Goal: Find specific page/section: Locate a particular part of the current website

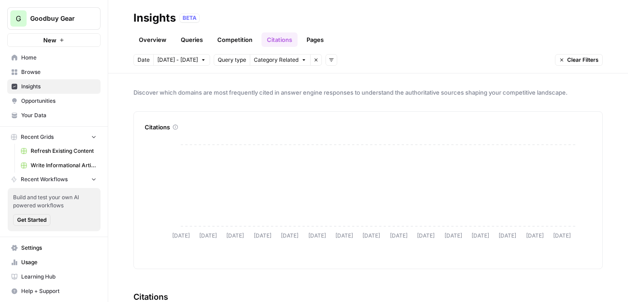
click at [195, 39] on link "Queries" at bounding box center [191, 39] width 33 height 14
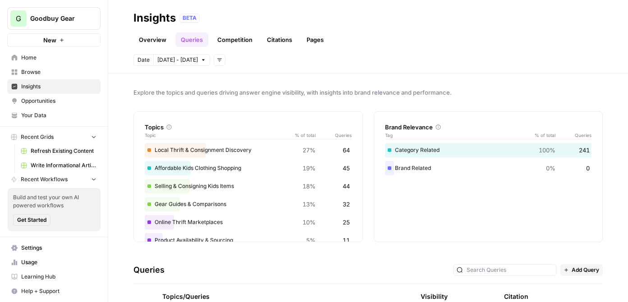
click at [279, 47] on header "Insights BETA Overview Queries Competition Citations Pages Date Sep 1 - Sep 30 …" at bounding box center [368, 37] width 520 height 74
click at [282, 41] on link "Citations" at bounding box center [280, 39] width 36 height 14
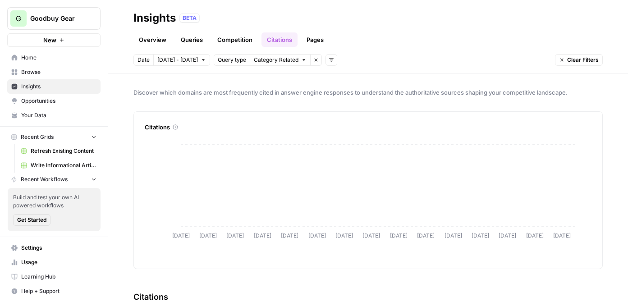
click at [319, 39] on link "Pages" at bounding box center [315, 39] width 28 height 14
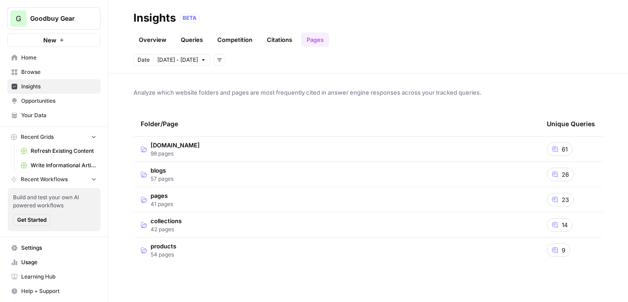
click at [179, 184] on td "blogs 57 pages" at bounding box center [337, 174] width 406 height 25
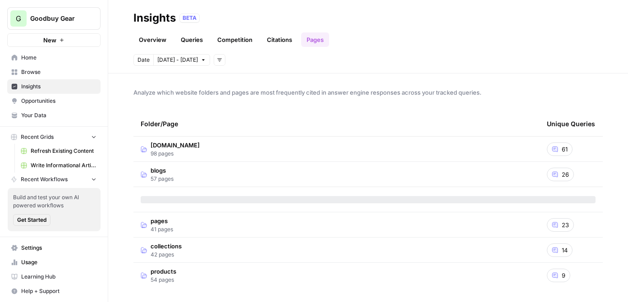
click at [186, 37] on link "Queries" at bounding box center [191, 39] width 33 height 14
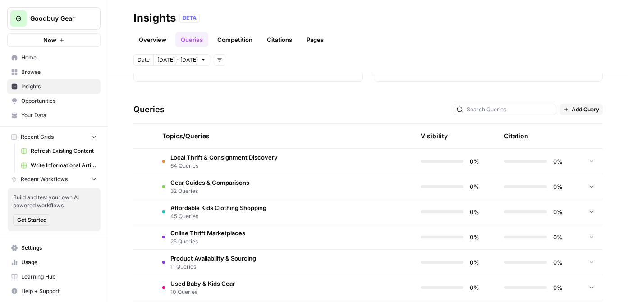
scroll to position [166, 0]
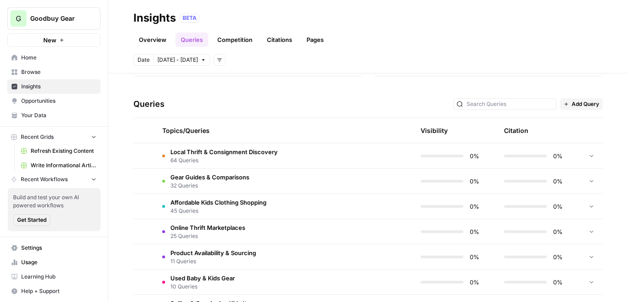
click at [220, 167] on td "Local Thrift & Consignment Discovery 64 Queries" at bounding box center [241, 155] width 173 height 25
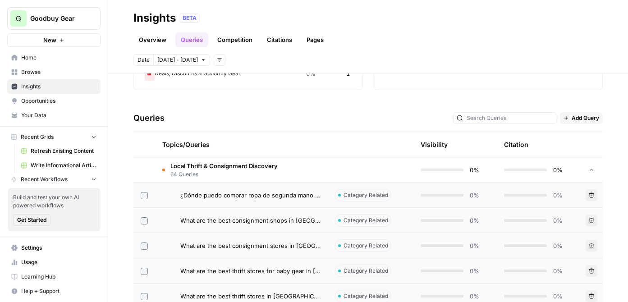
scroll to position [66, 0]
click at [277, 37] on link "Citations" at bounding box center [280, 39] width 36 height 14
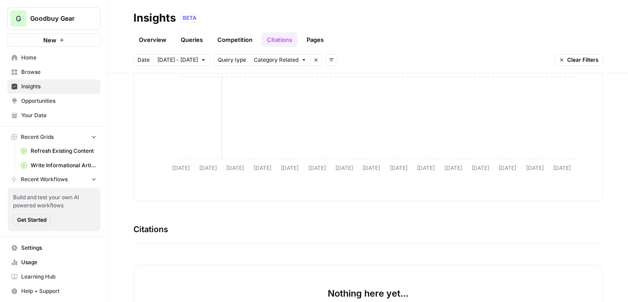
scroll to position [118, 0]
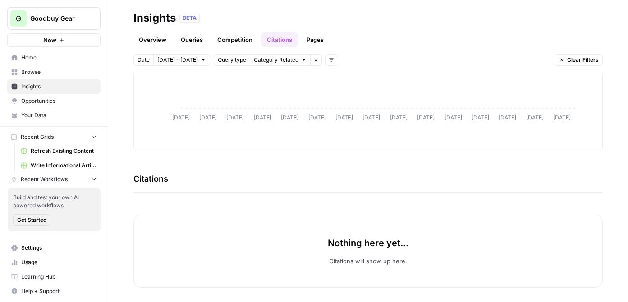
click at [309, 38] on link "Pages" at bounding box center [315, 39] width 28 height 14
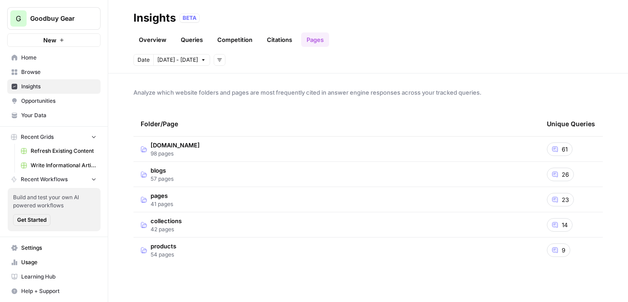
click at [169, 157] on span "98 pages" at bounding box center [175, 154] width 49 height 8
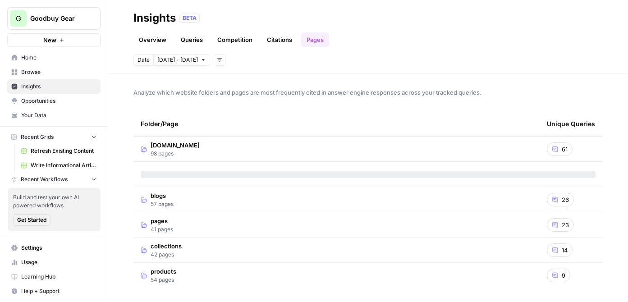
scroll to position [0, 0]
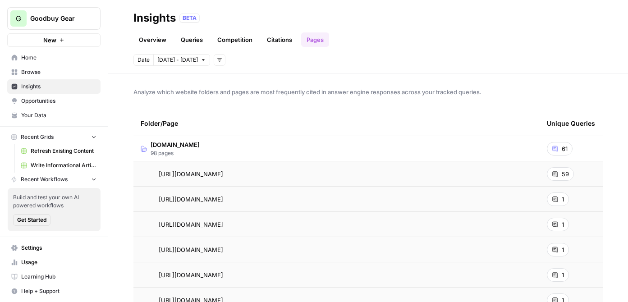
click at [555, 173] on div "59" at bounding box center [560, 174] width 27 height 14
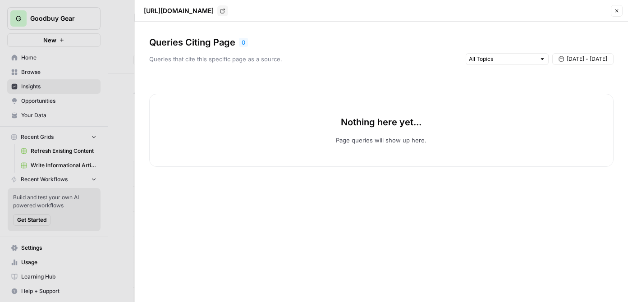
click at [618, 10] on icon "button" at bounding box center [616, 10] width 5 height 5
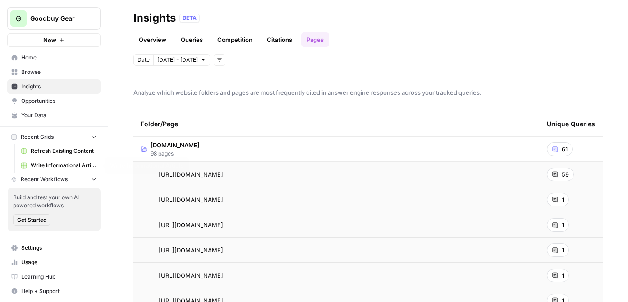
click at [54, 166] on span "Write Informational Article" at bounding box center [64, 165] width 66 height 8
